Goal: Task Accomplishment & Management: Complete application form

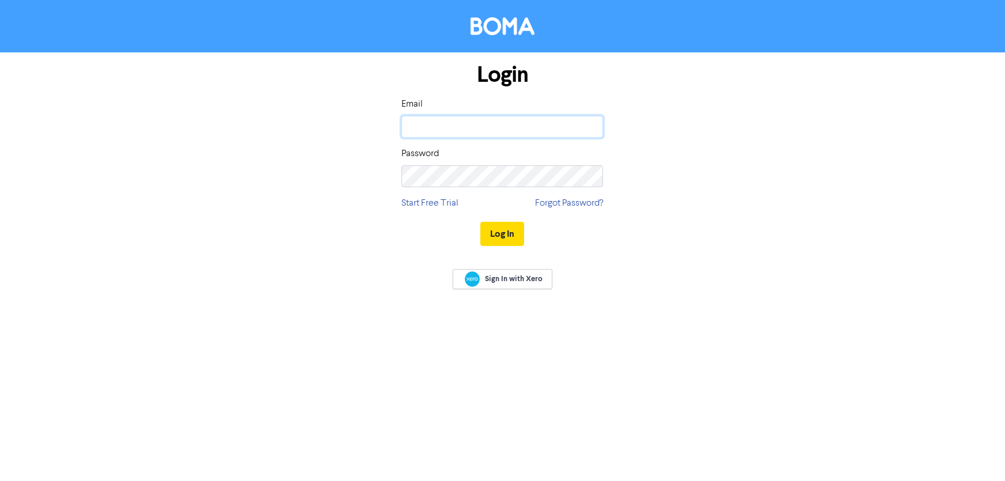
type input "[PERSON_NAME][EMAIL_ADDRESS][DOMAIN_NAME]"
drag, startPoint x: 0, startPoint y: 0, endPoint x: 602, endPoint y: 209, distance: 637.1
click at [499, 230] on button "Log In" at bounding box center [502, 234] width 44 height 24
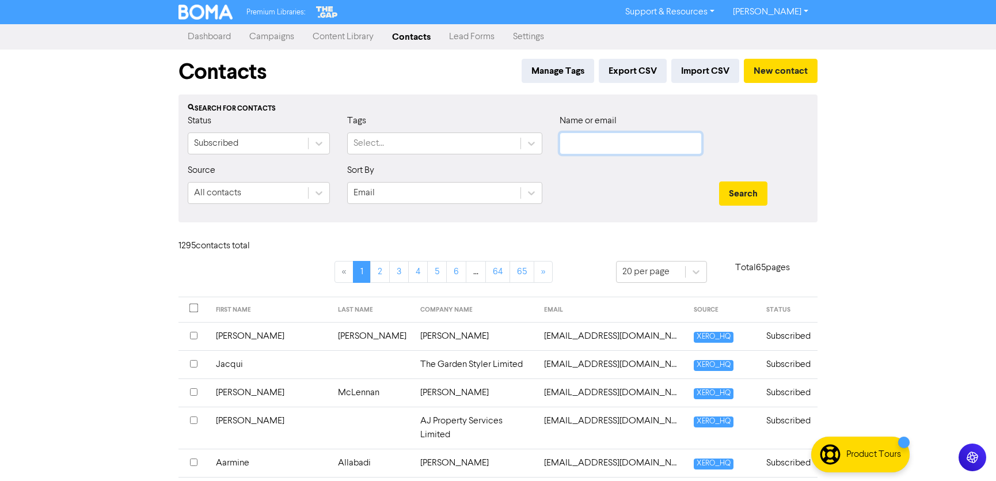
click at [580, 141] on input "text" at bounding box center [631, 143] width 142 height 22
paste input "[PERSON_NAME][EMAIL_ADDRESS][DOMAIN_NAME]"
click at [747, 190] on button "Search" at bounding box center [743, 193] width 48 height 24
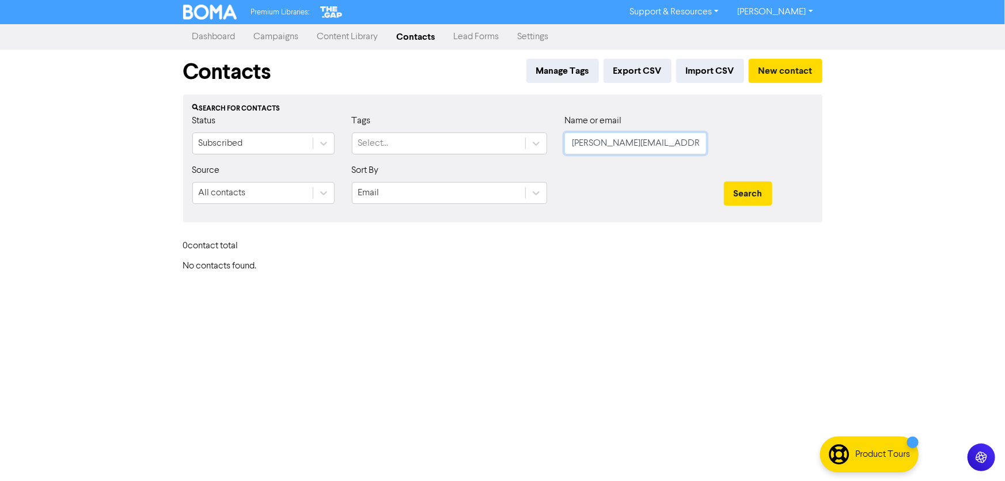
click at [660, 145] on input "[PERSON_NAME][EMAIL_ADDRESS][DOMAIN_NAME]" at bounding box center [635, 143] width 142 height 22
drag, startPoint x: 666, startPoint y: 142, endPoint x: 514, endPoint y: 158, distance: 152.3
click at [514, 158] on div "Status Subscribed Tags Select... Name or email [PERSON_NAME][EMAIL_ADDRESS][DOM…" at bounding box center [503, 139] width 638 height 50
type input "[PERSON_NAME]"
click at [724, 181] on button "Search" at bounding box center [748, 193] width 48 height 24
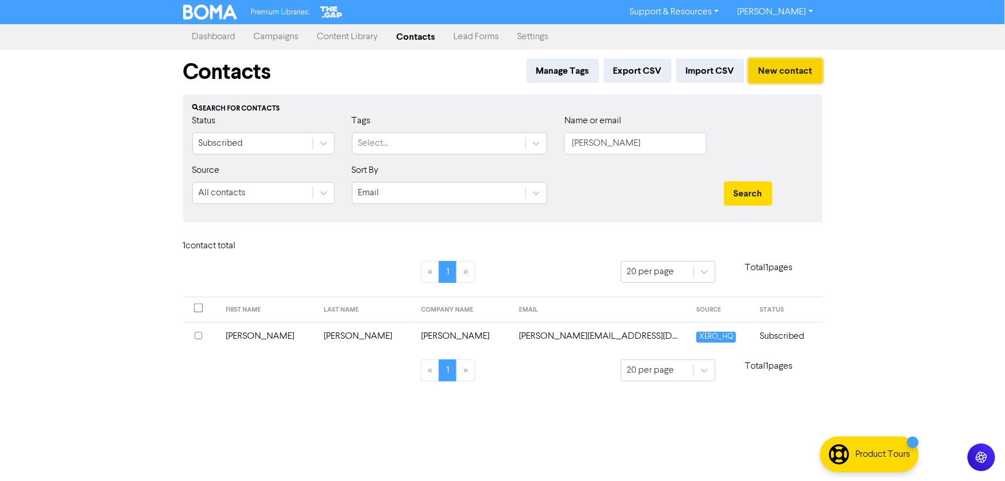
click at [783, 71] on button "New contact" at bounding box center [786, 71] width 74 height 24
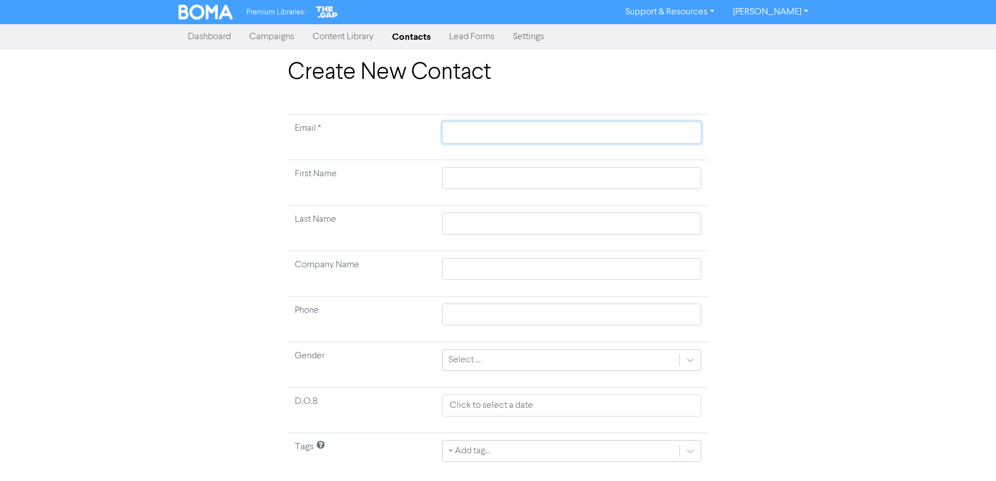
paste input "[PERSON_NAME][EMAIL_ADDRESS][DOMAIN_NAME]"
type input "[PERSON_NAME][EMAIL_ADDRESS][DOMAIN_NAME]"
click at [472, 176] on input "text" at bounding box center [571, 178] width 259 height 22
type input "T"
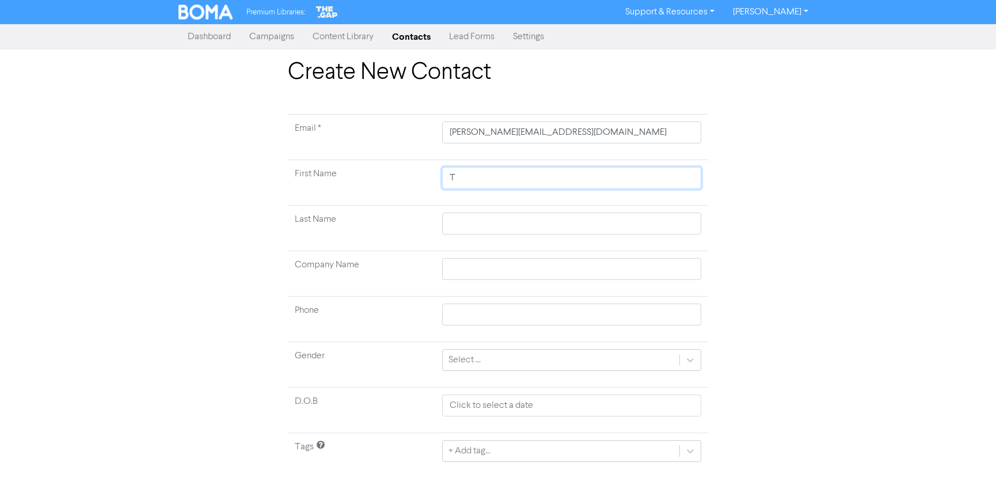
type input "Ta"
type input "Tan"
type input "[PERSON_NAME]"
type input "R"
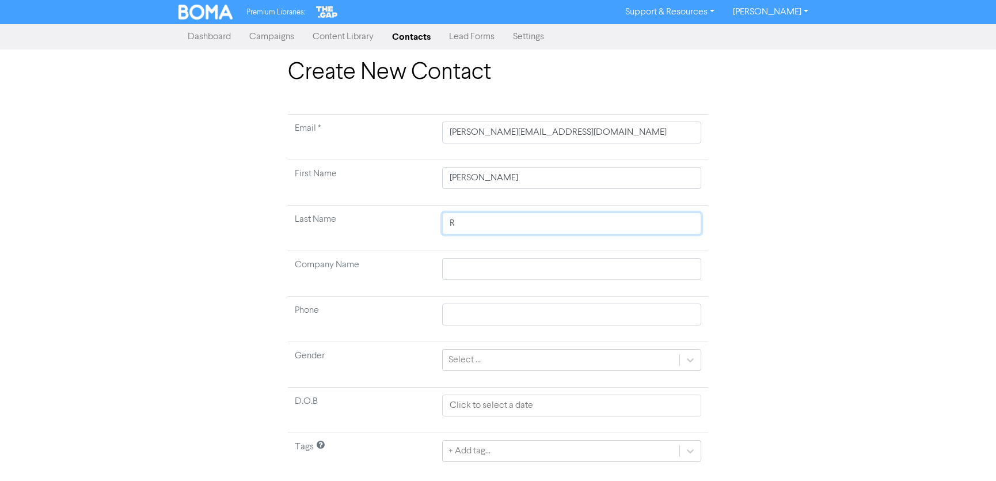
type input "Ro"
type input "Rol"
type input "Rold"
type input "Roldf"
type input "Roldfe"
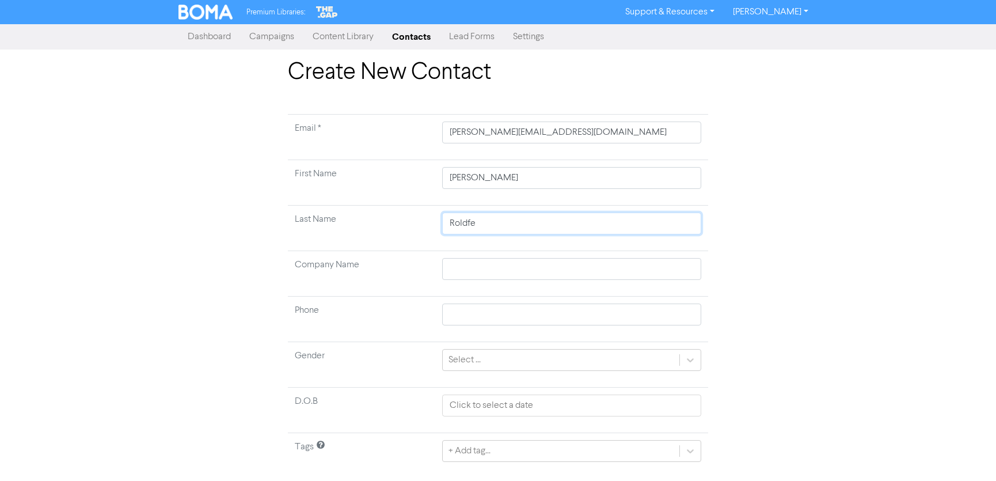
type input "Roldf"
type input "Rold"
type input "Rol"
type input "Rolg"
type input "Rolge"
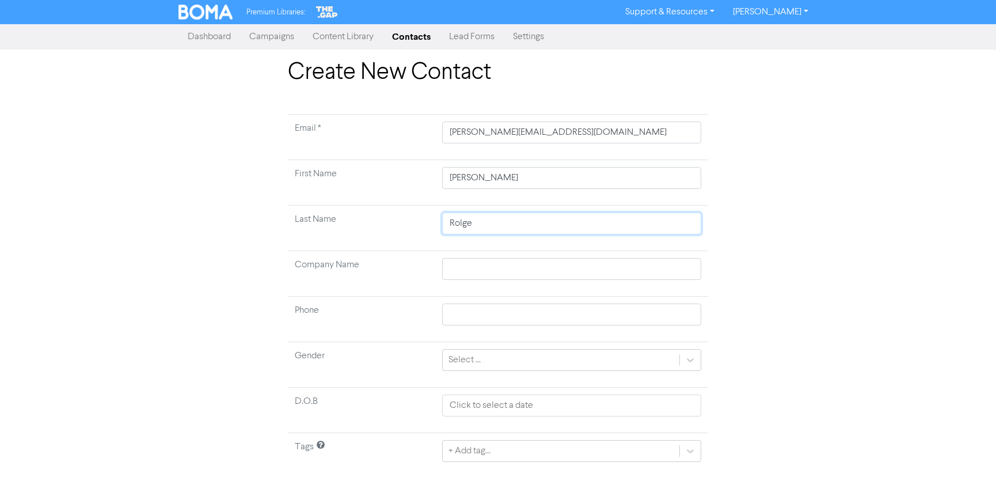
type input "Rolg"
type input "Rol"
type input "[PERSON_NAME]"
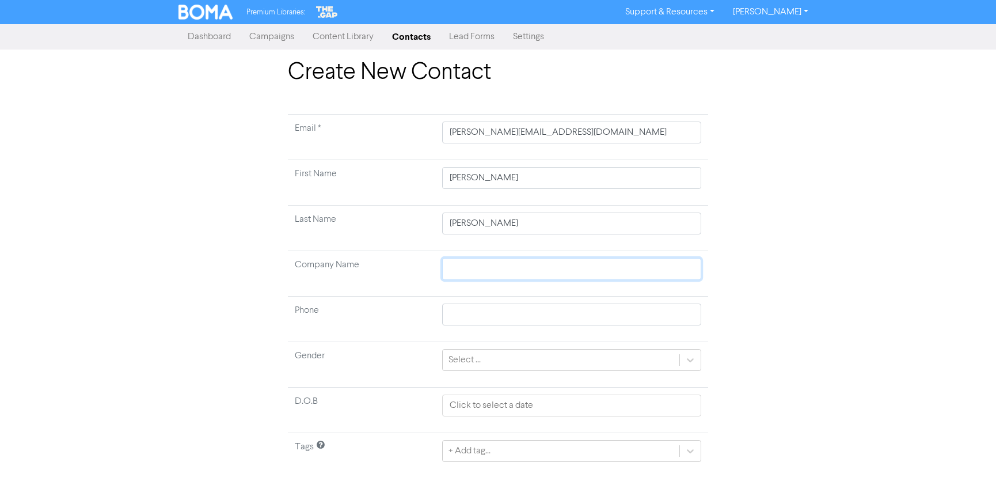
type input "T"
type input "Th"
type input "The"
type input "The J"
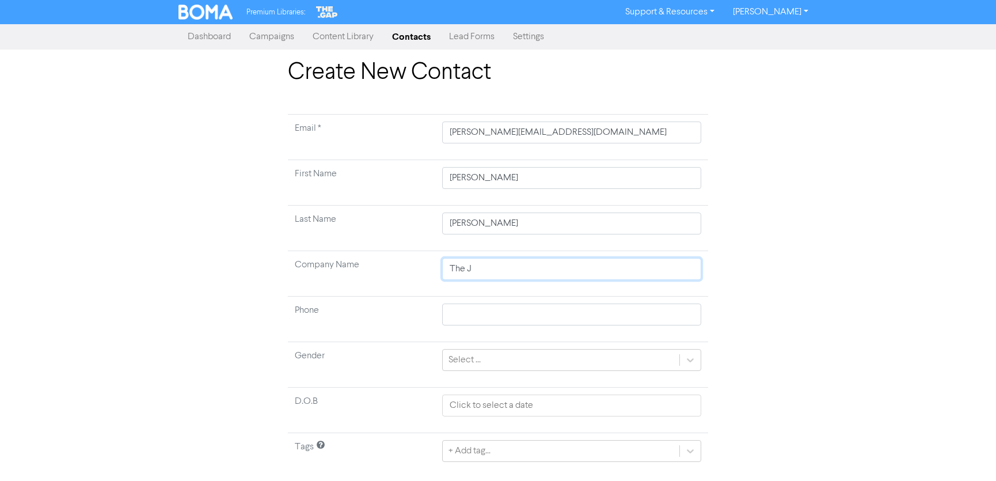
type input "The Je"
type input "The Jet"
type input "The [PERSON_NAME]"
type input "The Jetty"
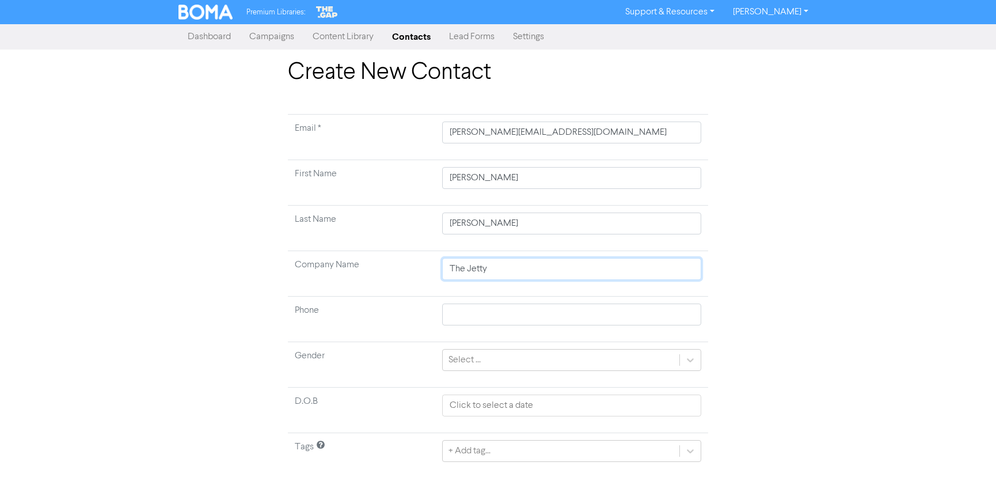
type input "The Jetty"
type input "The Jetty 3"
type input "The Jetty 30"
type input "The Jetty 300"
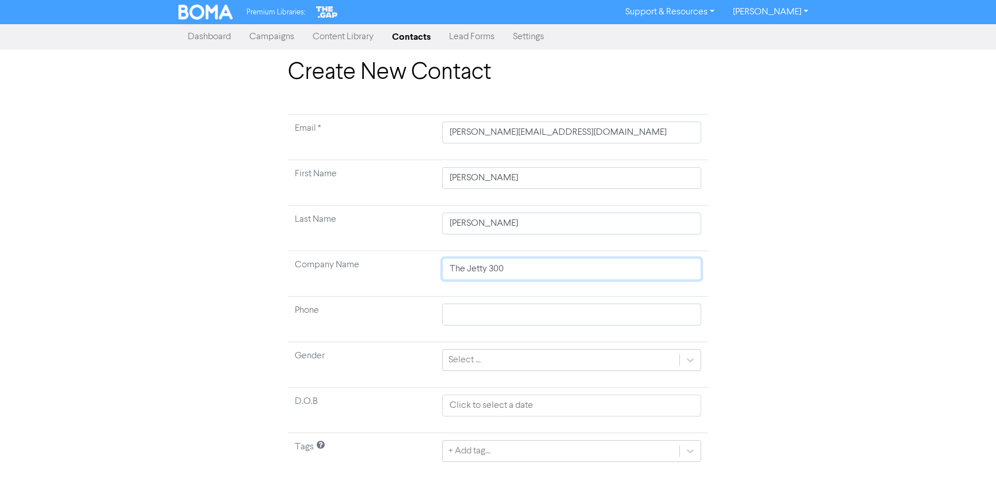
type input "The Jetty 300 K"
type input "The Jetty 300"
type input "The Jetty 300 L"
type input "The Jetty 300 Li"
type input "The Jetty 300 Lim"
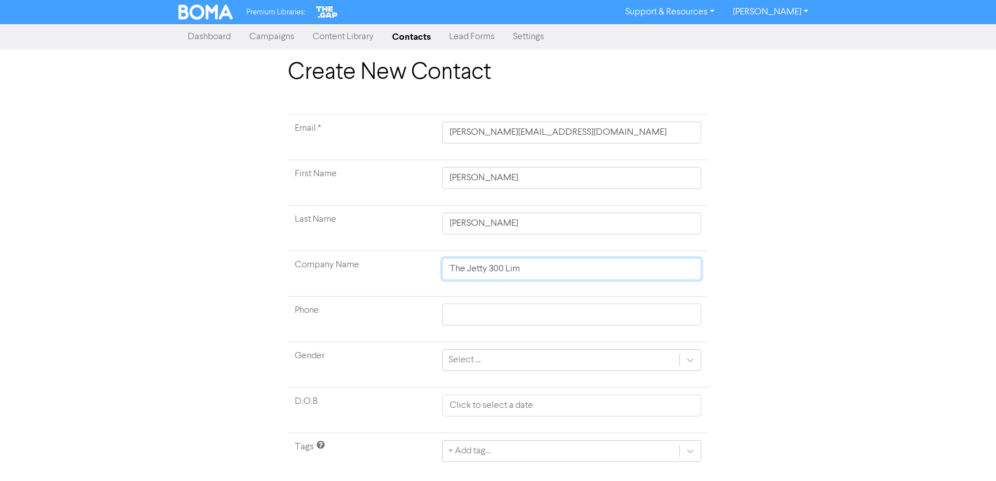
type input "The Jetty 300 Limi"
type input "The Jetty 300 Limit"
type input "The Jetty 300 Limite"
type input "The Jetty 300 Limited"
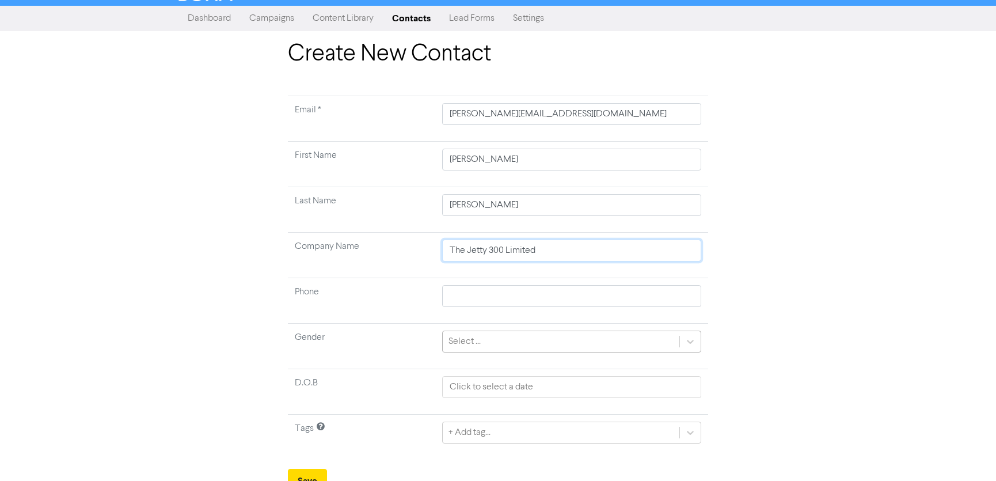
scroll to position [29, 0]
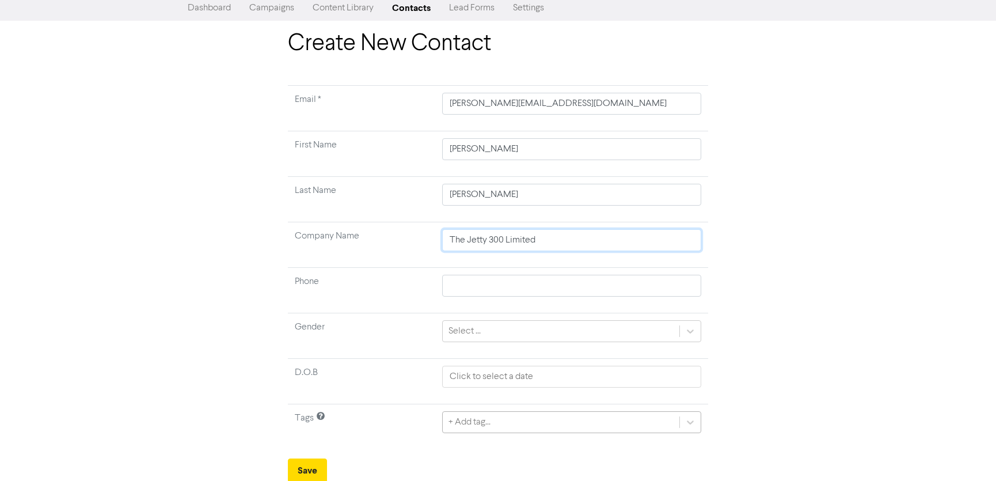
type input "The Jetty 300 Limited"
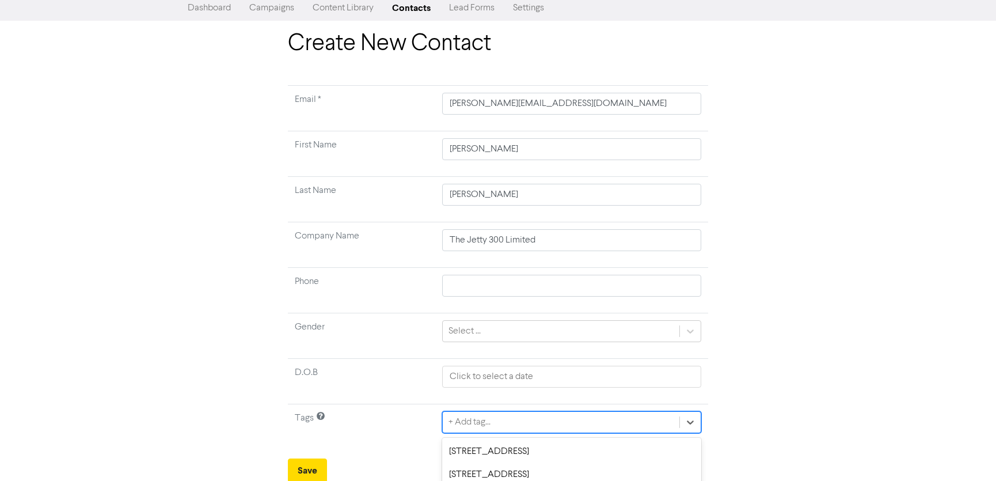
scroll to position [157, 0]
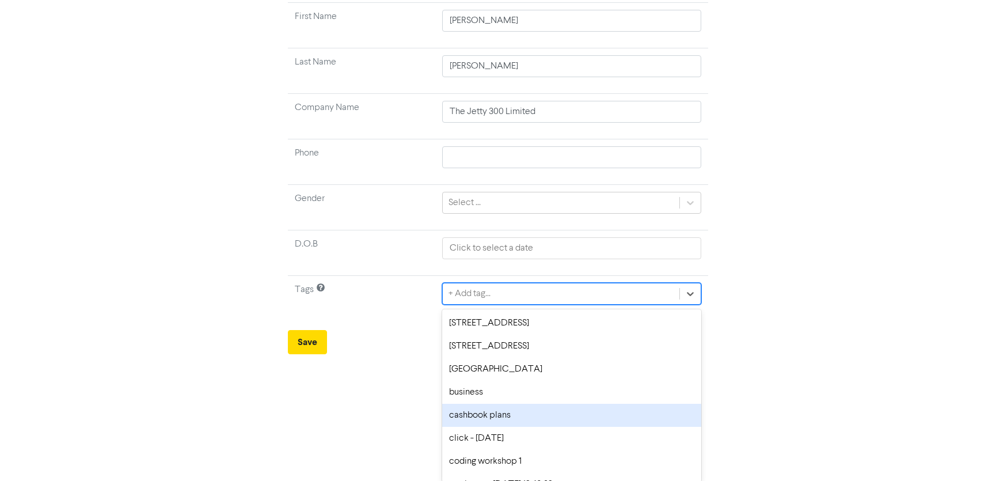
click at [497, 305] on div "option cashbook plans focused, 5 of 53. 53 results available. Use Up and Down t…" at bounding box center [571, 294] width 259 height 22
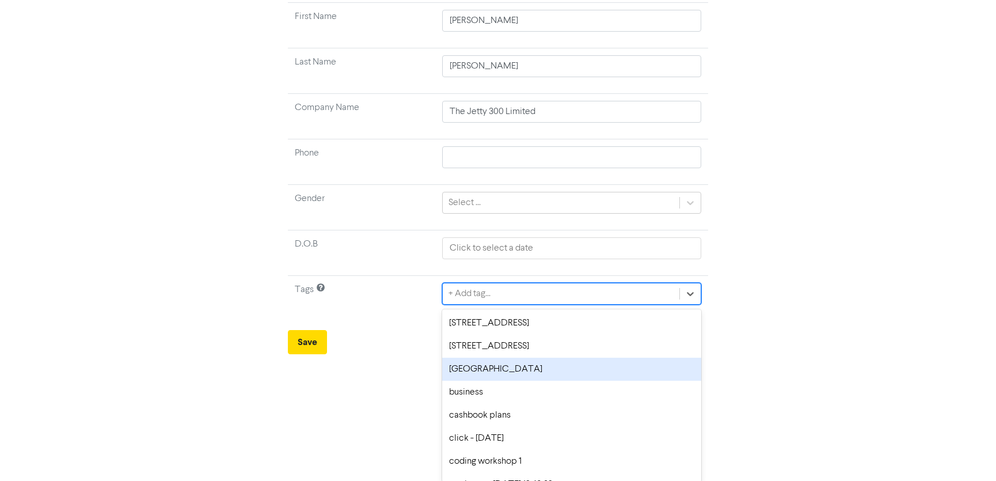
click at [484, 374] on div "[GEOGRAPHIC_DATA]" at bounding box center [571, 369] width 259 height 23
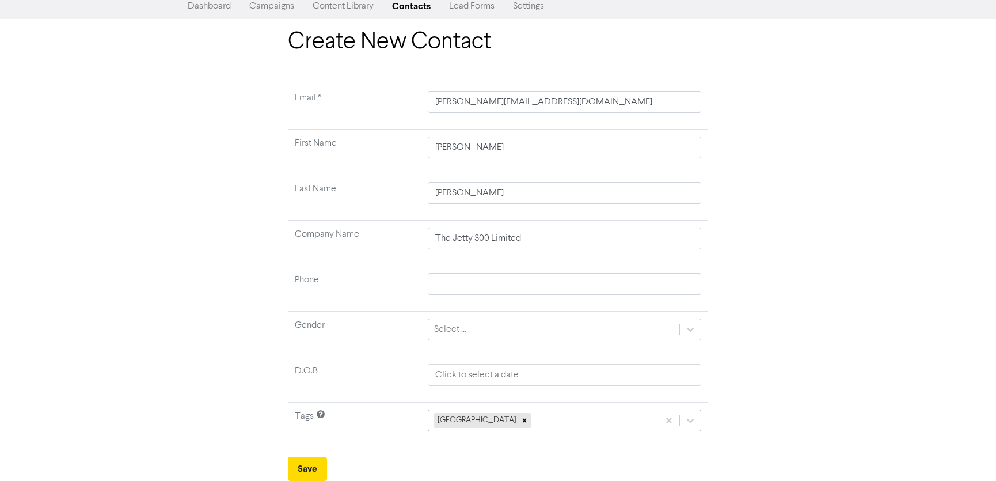
click at [553, 423] on div "[GEOGRAPHIC_DATA]" at bounding box center [565, 420] width 274 height 22
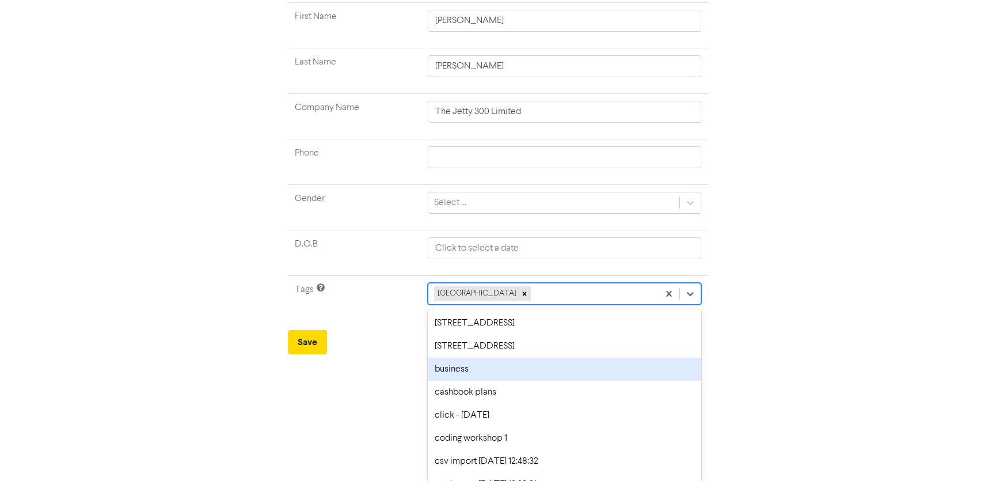
click at [530, 366] on div "business" at bounding box center [565, 369] width 274 height 23
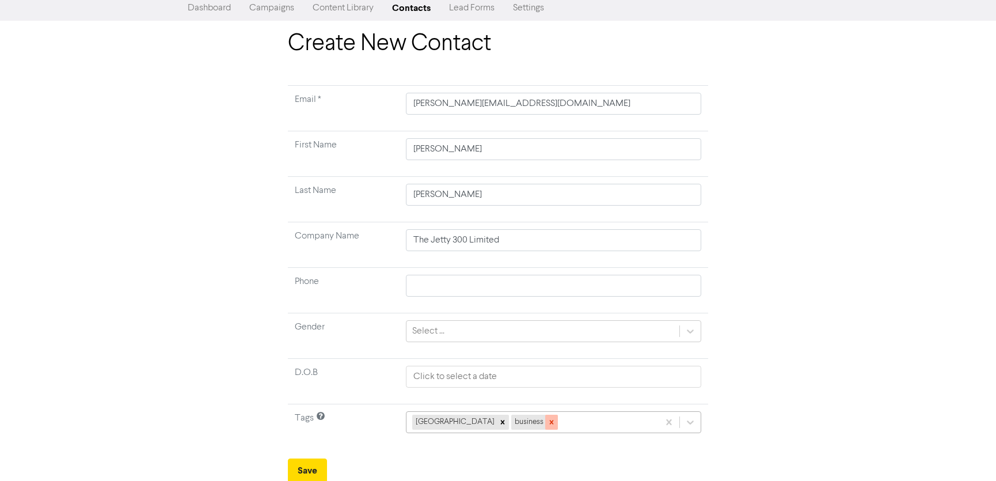
click at [548, 424] on icon at bounding box center [552, 422] width 8 height 8
click at [309, 470] on button "Save" at bounding box center [307, 470] width 39 height 24
